Goal: Task Accomplishment & Management: Manage account settings

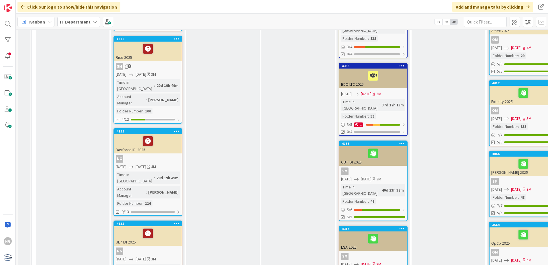
scroll to position [315, 0]
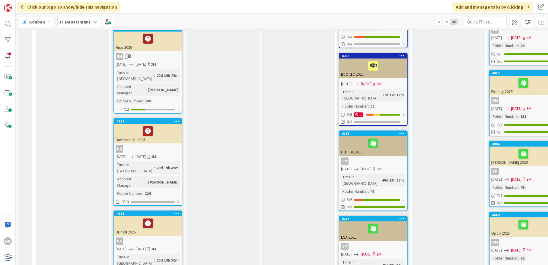
click at [169, 125] on div at bounding box center [148, 131] width 64 height 12
click at [167, 125] on div at bounding box center [148, 131] width 64 height 12
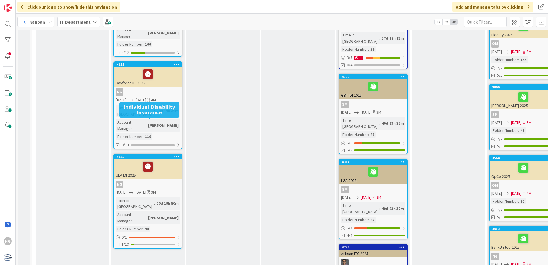
scroll to position [372, 0]
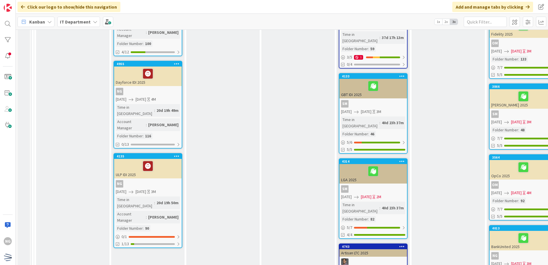
click at [156, 88] on div "NG" at bounding box center [148, 91] width 68 height 7
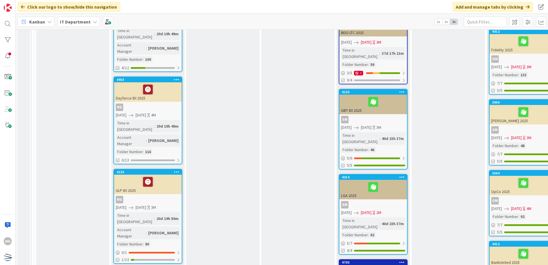
scroll to position [315, 0]
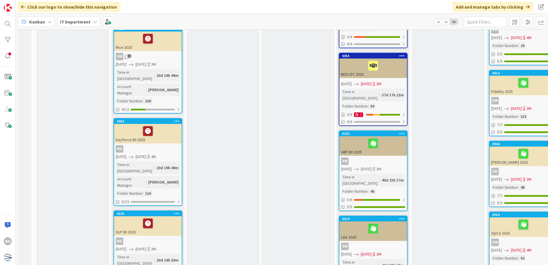
click at [176, 79] on div "Kickoff Enrollment Finalize timeline and plan design Agree to timing of client …" at bounding box center [147, 196] width 73 height 864
click at [175, 119] on icon at bounding box center [176, 121] width 5 height 4
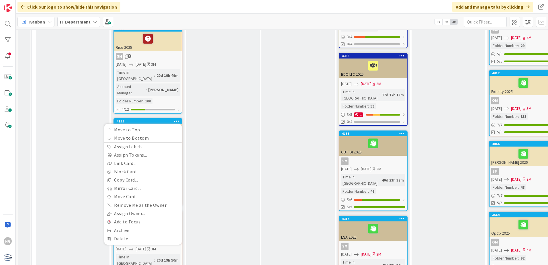
click at [229, 93] on div "Approve Enrollment Park until client approved items are delivered Project / Def…" at bounding box center [222, 196] width 73 height 864
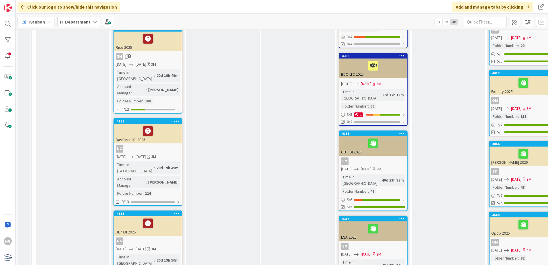
click at [168, 125] on div at bounding box center [148, 131] width 64 height 12
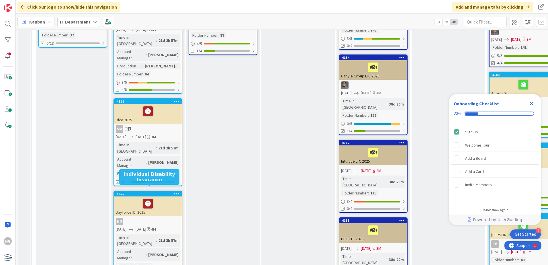
scroll to position [258, 0]
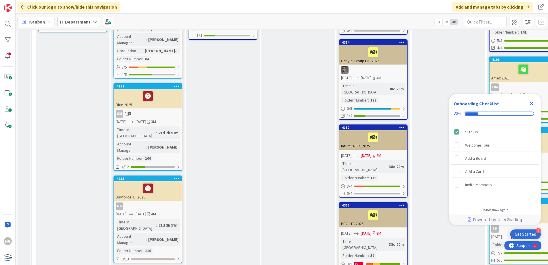
click at [162, 181] on div "Dayforce IDI 2025" at bounding box center [148, 190] width 68 height 19
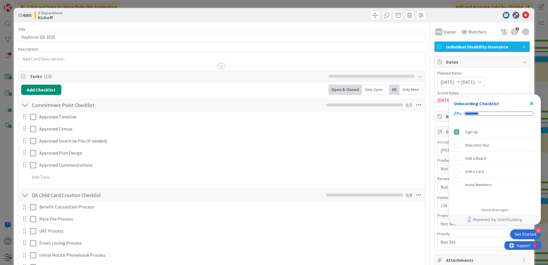
click at [531, 104] on icon "Close Checklist" at bounding box center [532, 104] width 4 height 4
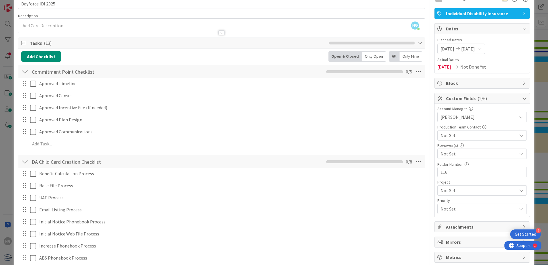
scroll to position [115, 0]
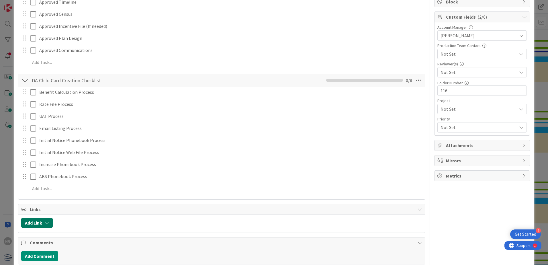
click at [40, 222] on button "Add Link" at bounding box center [37, 222] width 32 height 10
click at [46, 184] on div "New" at bounding box center [44, 183] width 40 height 10
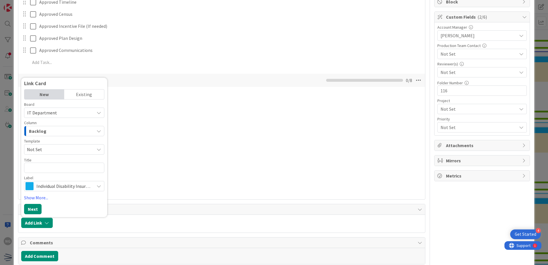
click at [54, 147] on span "Not Set" at bounding box center [58, 149] width 63 height 7
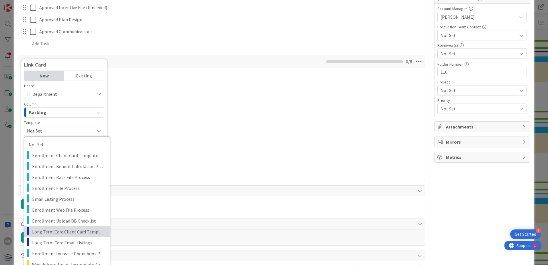
scroll to position [143, 0]
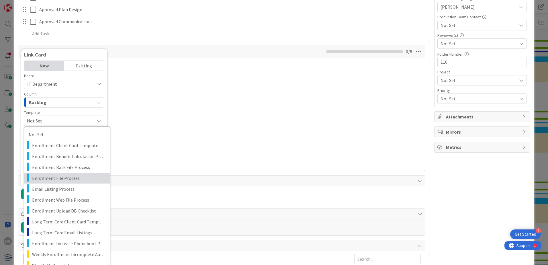
click at [67, 180] on span "Enrollment File Process" at bounding box center [68, 177] width 73 height 7
type textarea "x"
type textarea "Enrollment File Process"
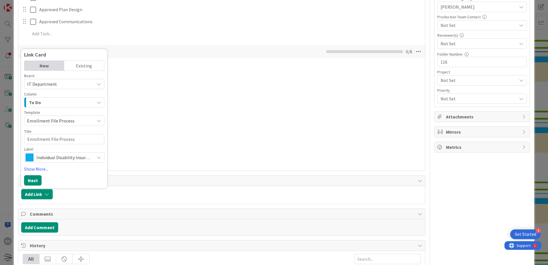
click at [26, 119] on span "Enrollment File Process" at bounding box center [64, 120] width 80 height 10
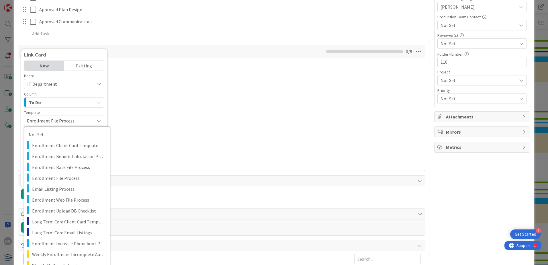
click at [27, 120] on span "Enrollment File Process" at bounding box center [58, 120] width 63 height 7
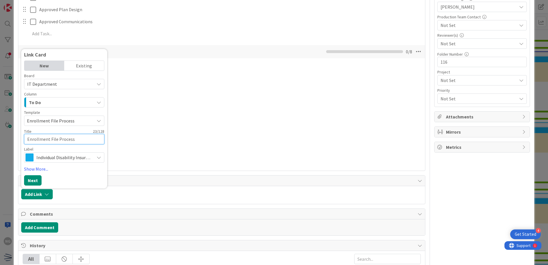
click at [26, 139] on textarea "Enrollment File Process" at bounding box center [64, 139] width 80 height 10
type textarea "x"
type textarea "DEnrollment File Process"
type textarea "x"
type textarea "DaEnrollment File Process"
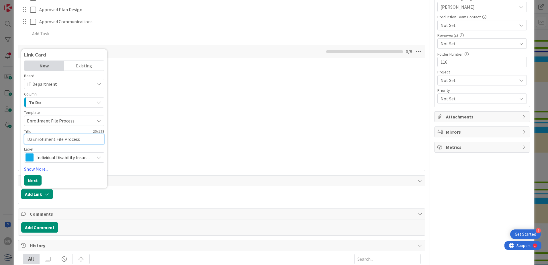
type textarea "x"
type textarea "DayEnrollment File Process"
type textarea "x"
type textarea "DayfEnrollment File Process"
type textarea "x"
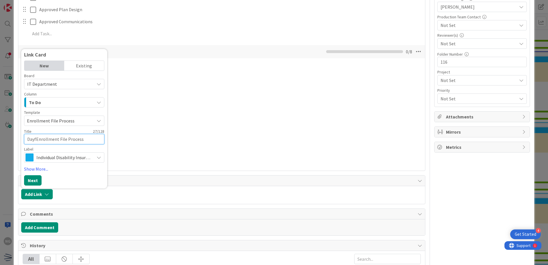
type textarea "DayfoEnrollment File Process"
type textarea "x"
type textarea "DayforEnrollment File Process"
type textarea "x"
type textarea "DayforcEnrollment File Process"
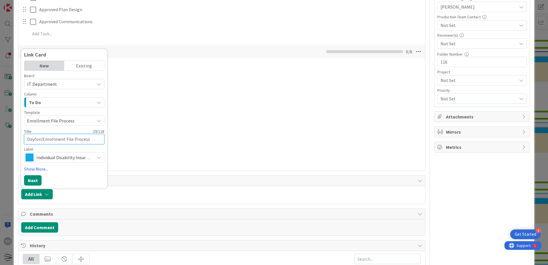
type textarea "x"
type textarea "DayforceEnrollment File Process"
type textarea "x"
type textarea "Dayforce-Enrollment File Process"
type textarea "x"
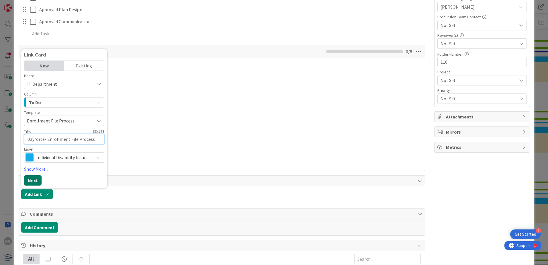
type textarea "Dayforce- Enrollment File Process"
click at [38, 180] on button "Next" at bounding box center [32, 180] width 17 height 10
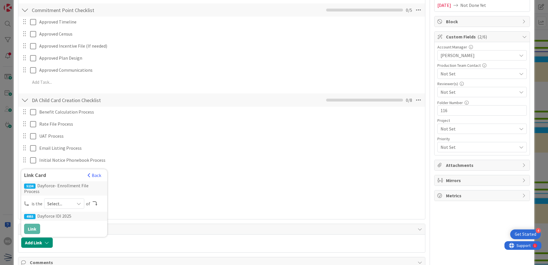
scroll to position [0, 0]
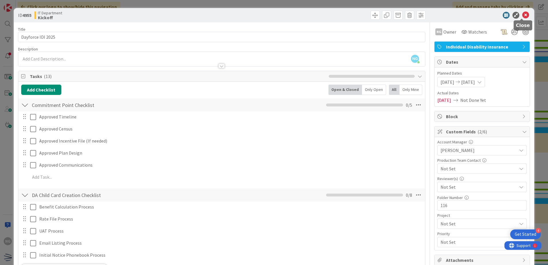
click at [522, 15] on icon at bounding box center [525, 15] width 7 height 7
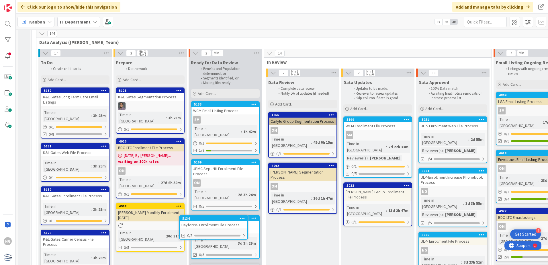
scroll to position [1058, 0]
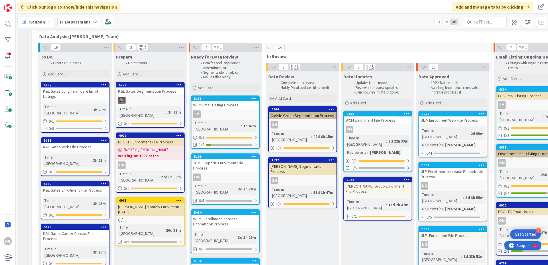
click at [229, 263] on div "Dayforce- Enrollment File Process" at bounding box center [225, 266] width 68 height 7
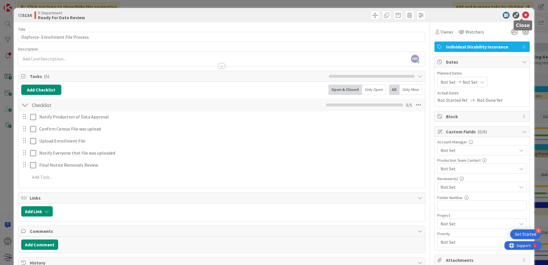
click at [522, 14] on icon at bounding box center [525, 15] width 7 height 7
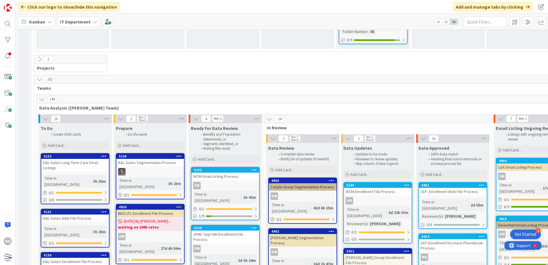
scroll to position [1001, 0]
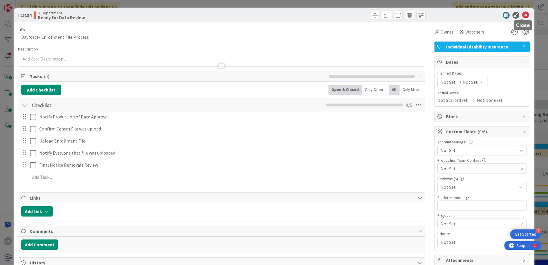
click at [522, 15] on icon at bounding box center [525, 15] width 7 height 7
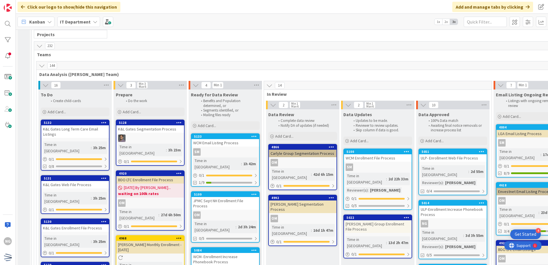
scroll to position [1029, 0]
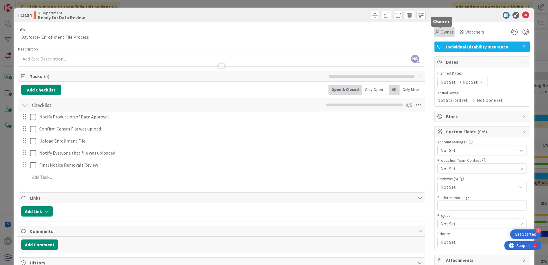
click at [445, 32] on span "Owner" at bounding box center [446, 31] width 13 height 7
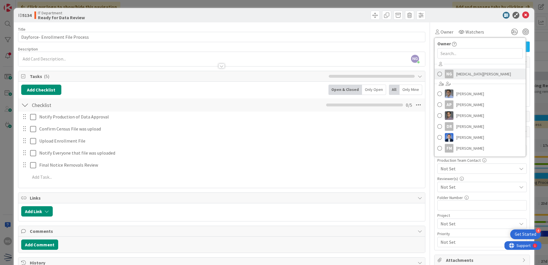
click at [434, 73] on link "NG Nikita Gautam" at bounding box center [479, 73] width 91 height 11
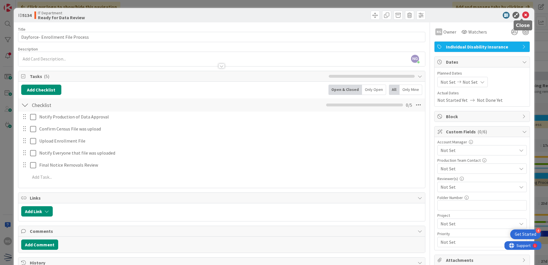
click at [522, 15] on icon at bounding box center [525, 15] width 7 height 7
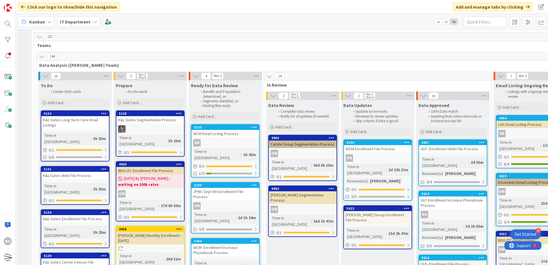
click at [245, 243] on div "WCM- Enrollment Increase Phonebook Process" at bounding box center [225, 249] width 68 height 13
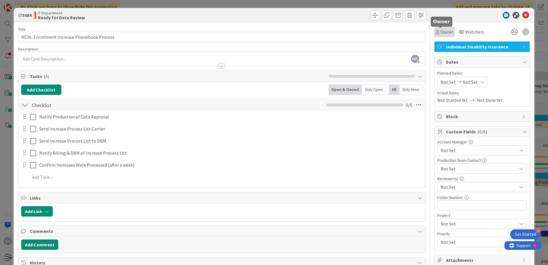
click at [444, 33] on span "Owner" at bounding box center [446, 31] width 13 height 7
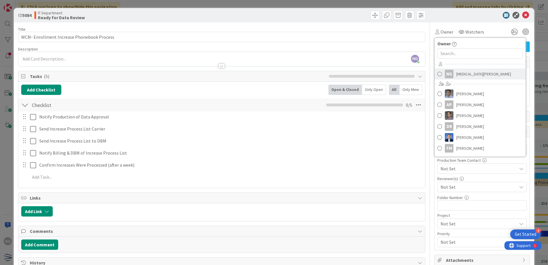
click at [437, 72] on span at bounding box center [439, 74] width 5 height 9
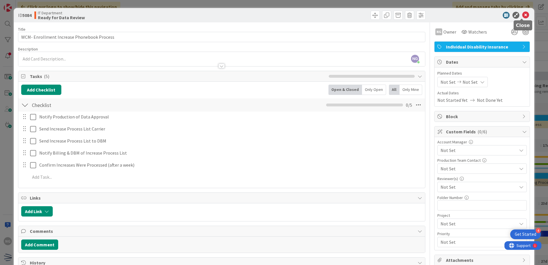
click at [522, 13] on icon at bounding box center [525, 15] width 7 height 7
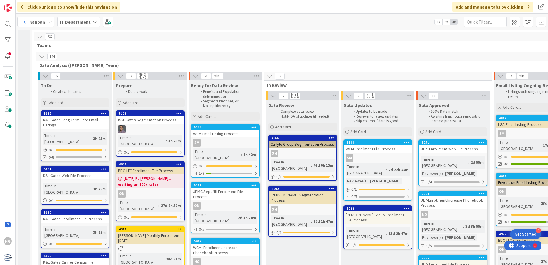
click at [242, 243] on div "WCM- Enrollment Increase Phonebook Process" at bounding box center [225, 249] width 68 height 13
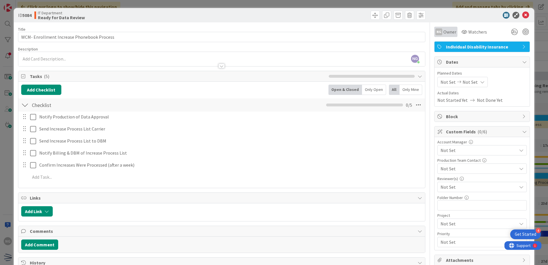
click at [444, 33] on span "Owner" at bounding box center [449, 31] width 13 height 7
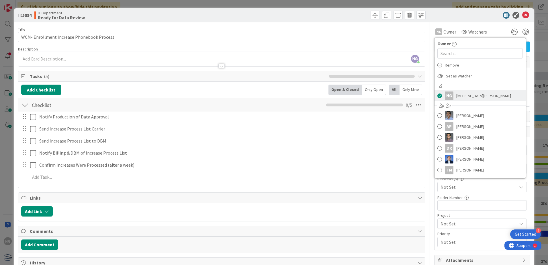
click at [437, 95] on span at bounding box center [439, 95] width 5 height 9
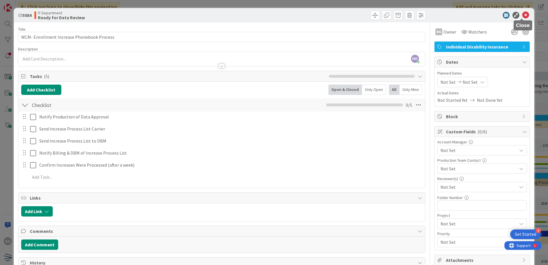
click at [522, 13] on icon at bounding box center [525, 15] width 7 height 7
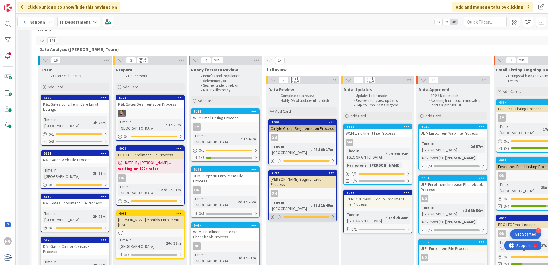
scroll to position [1060, 0]
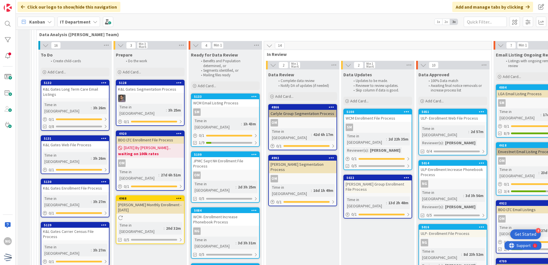
click at [247, 227] on div "NG" at bounding box center [225, 230] width 68 height 7
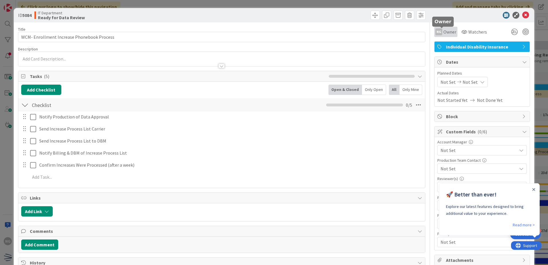
click at [447, 33] on span "Owner" at bounding box center [449, 31] width 13 height 7
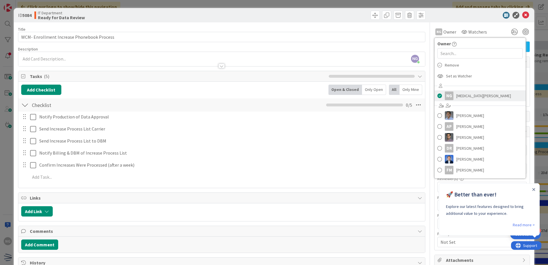
click at [437, 99] on span at bounding box center [439, 95] width 5 height 9
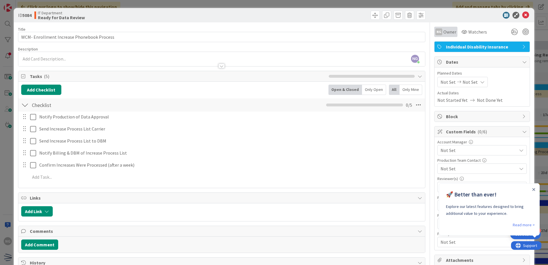
click at [439, 34] on div "NG Owner" at bounding box center [445, 31] width 21 height 7
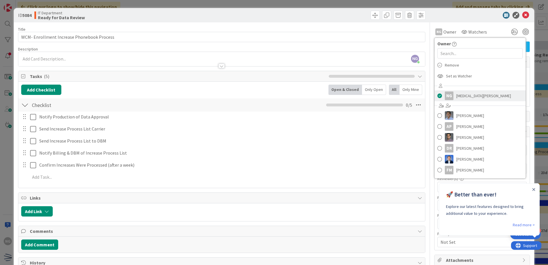
click at [437, 95] on span at bounding box center [439, 95] width 5 height 9
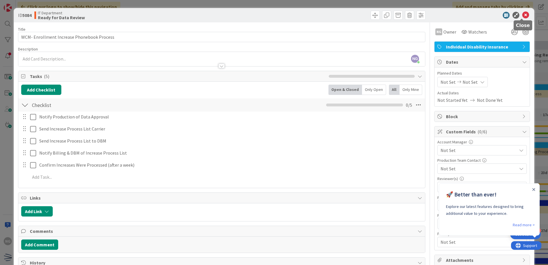
click at [522, 15] on icon at bounding box center [525, 15] width 7 height 7
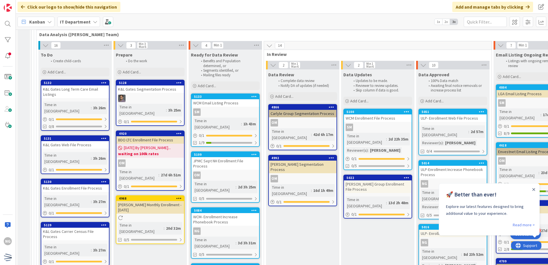
scroll to position [1031, 0]
